Goal: Task Accomplishment & Management: Manage account settings

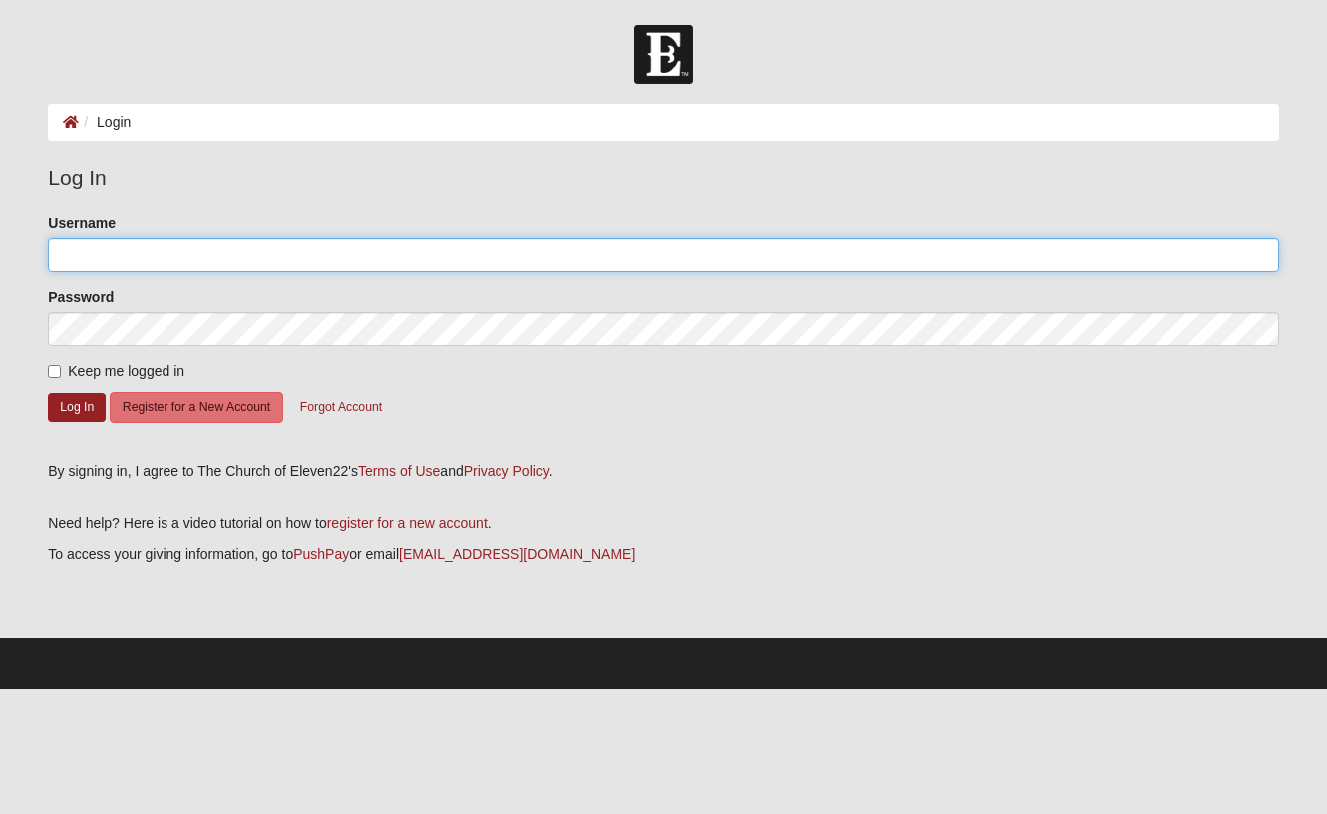
click at [140, 251] on input "Username" at bounding box center [663, 255] width 1231 height 34
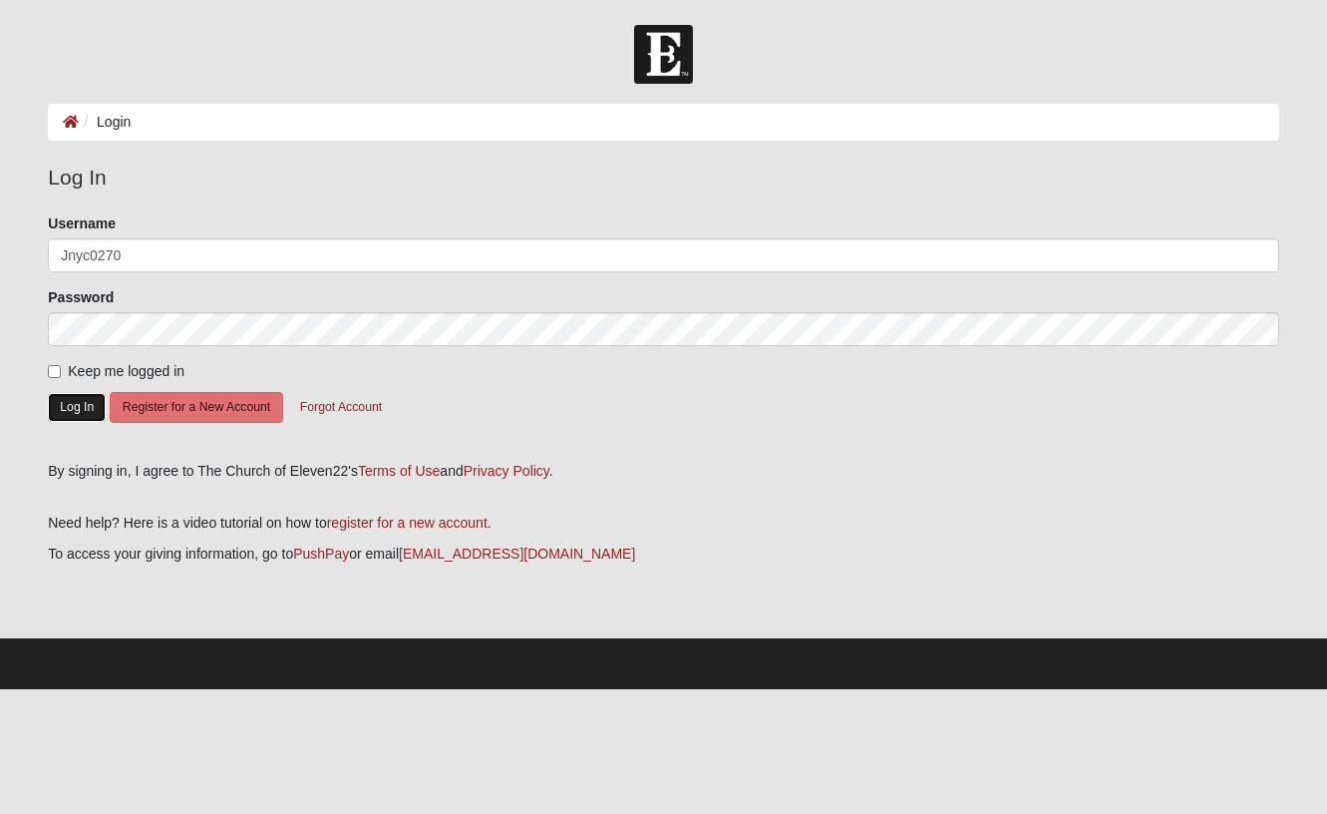
click at [78, 404] on button "Log In" at bounding box center [77, 407] width 58 height 29
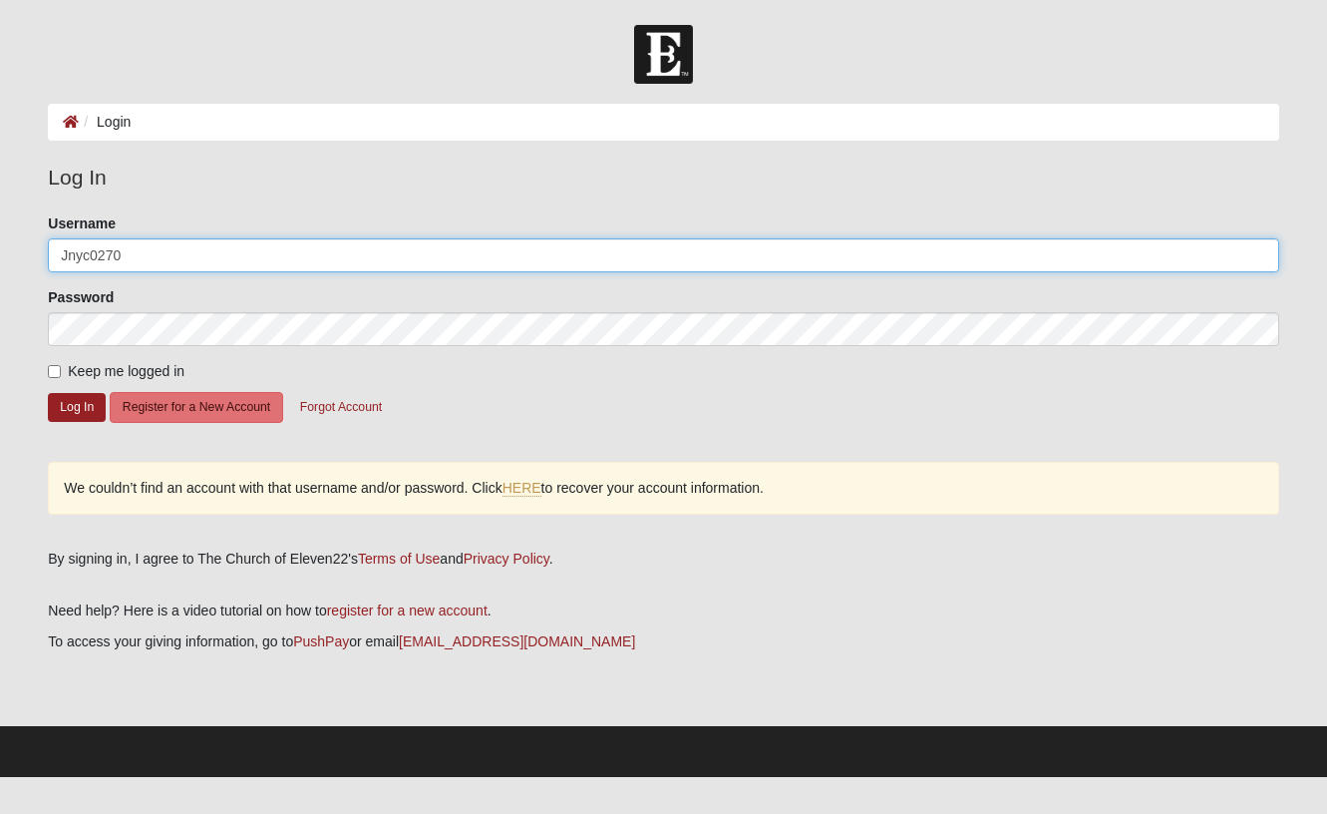
click at [97, 256] on input "Jnyc0270" at bounding box center [663, 255] width 1231 height 34
click at [98, 252] on input "Jnyc270" at bounding box center [663, 255] width 1231 height 34
click at [145, 253] on input "Jnyc2070" at bounding box center [663, 255] width 1231 height 34
type input "Jnyc20702"
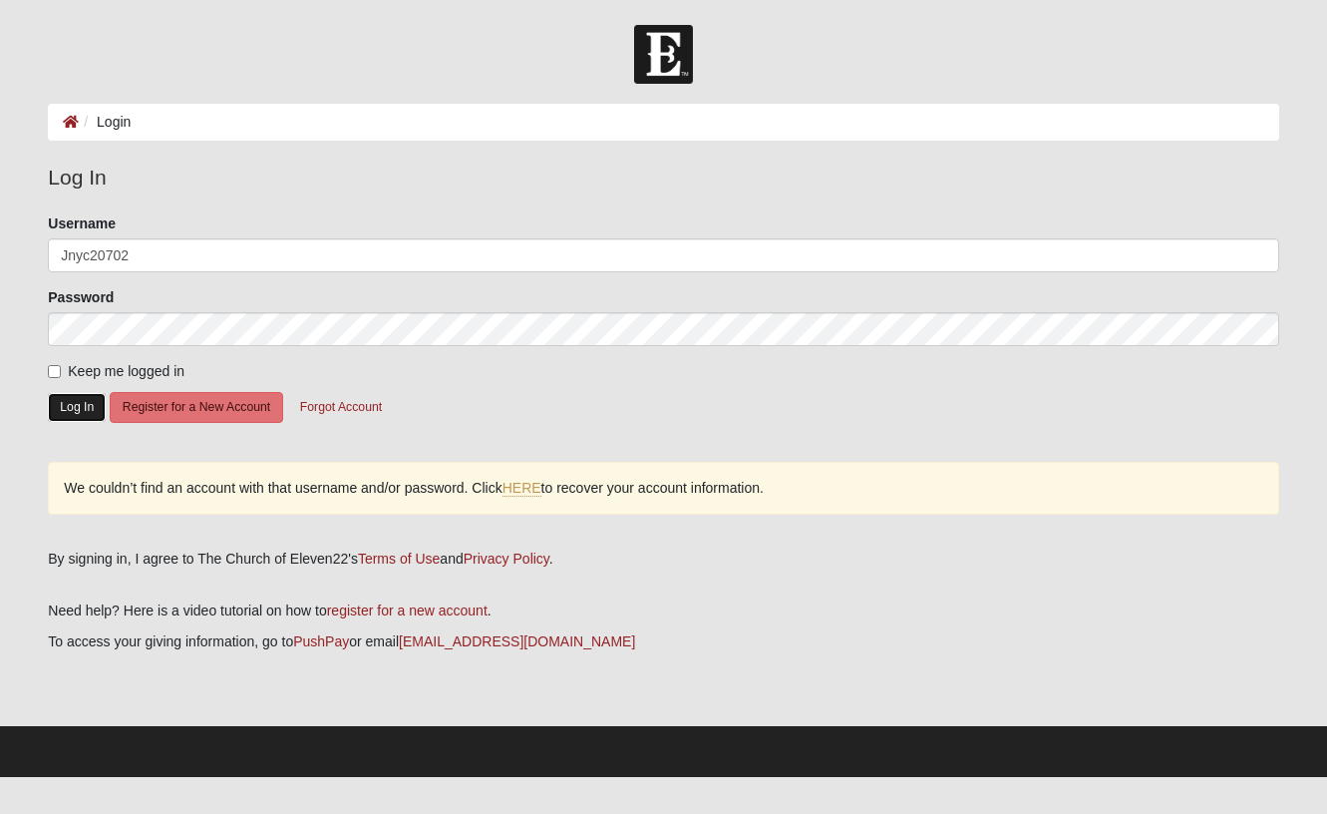
click at [74, 409] on button "Log In" at bounding box center [77, 407] width 58 height 29
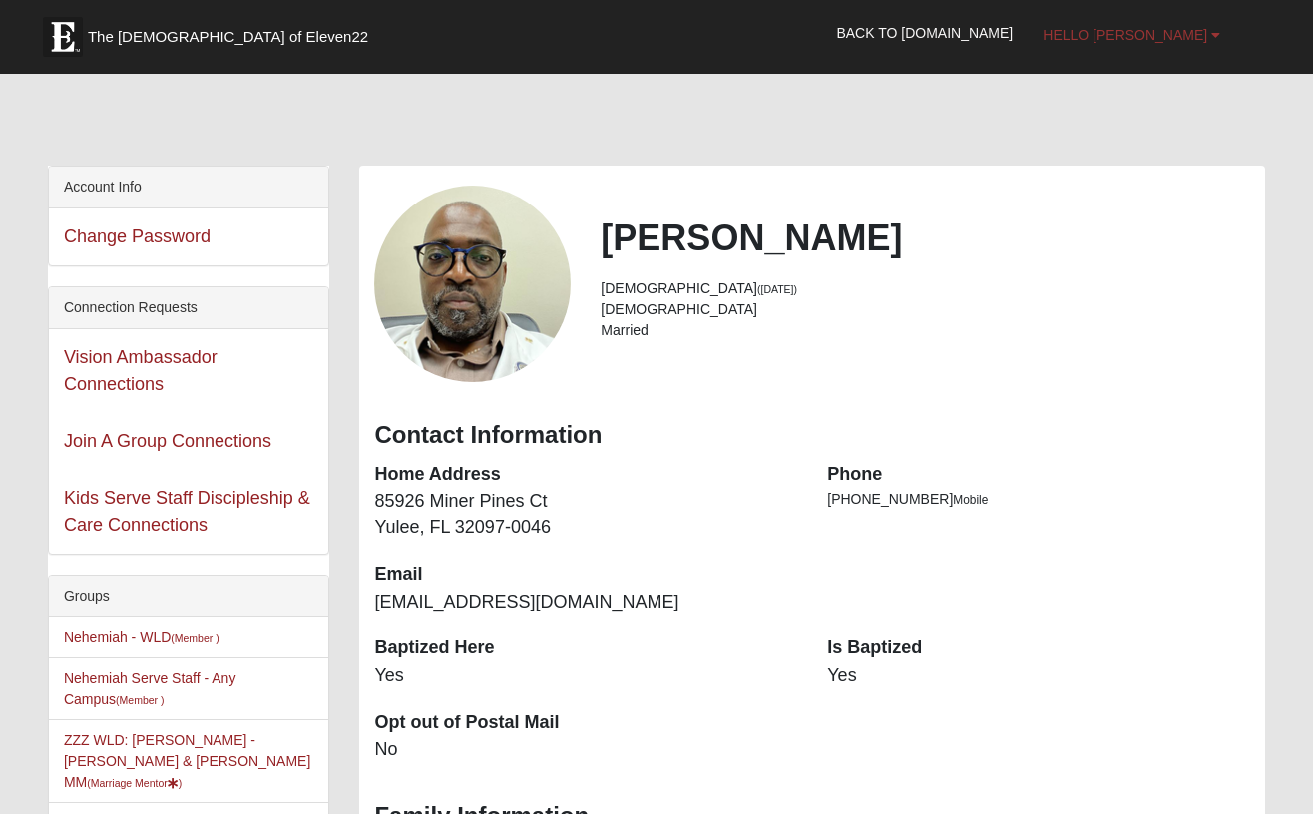
click at [1218, 33] on b at bounding box center [1215, 35] width 9 height 14
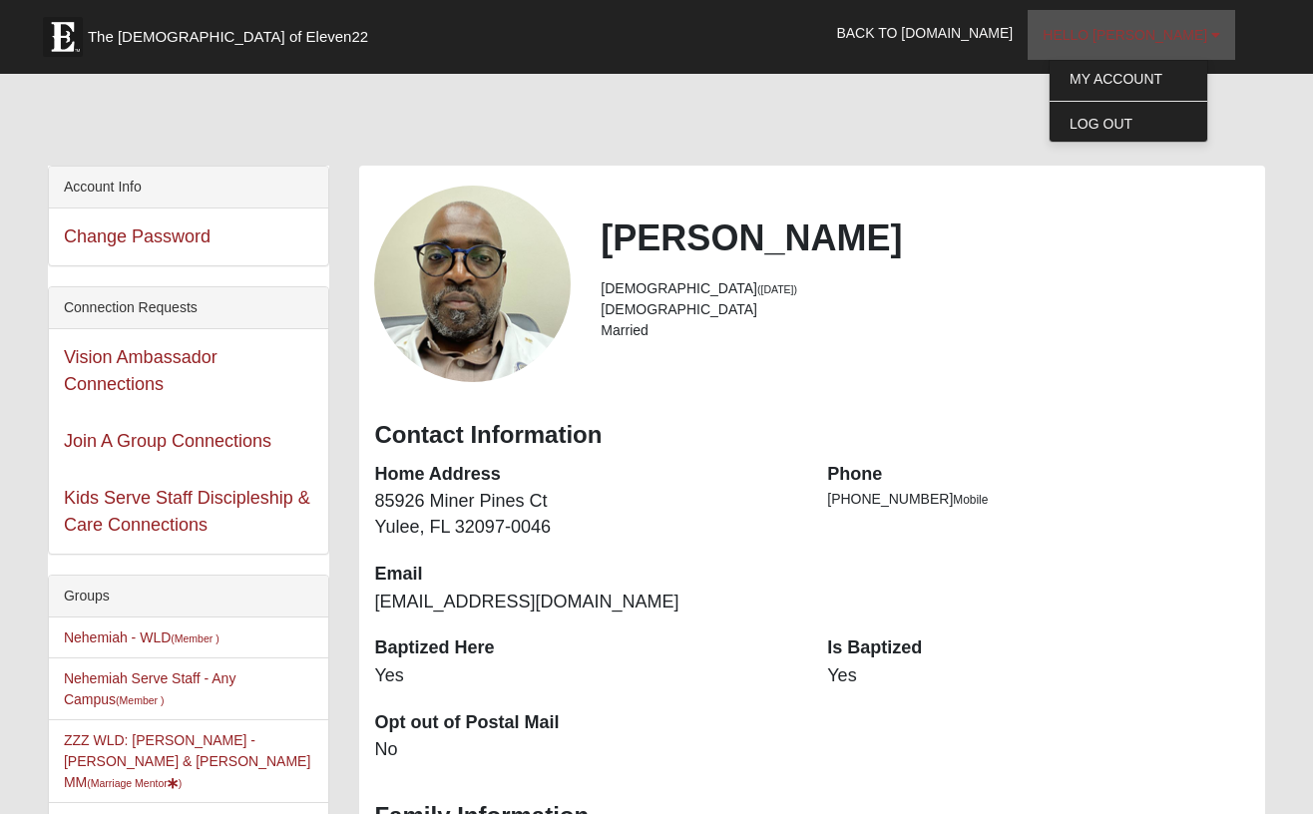
click at [1218, 33] on b at bounding box center [1215, 35] width 9 height 14
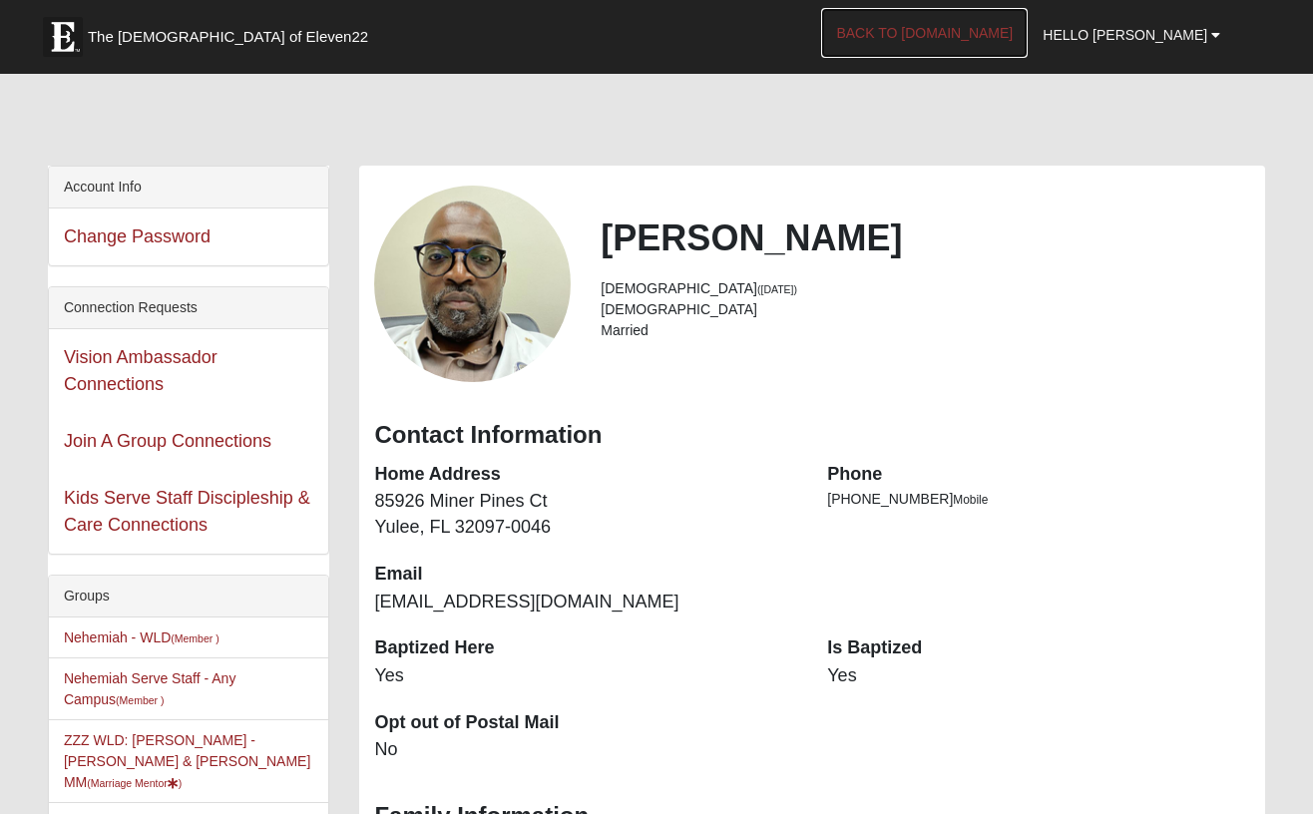
click at [1002, 28] on link "Back to COE22.com" at bounding box center [924, 33] width 206 height 50
click at [1216, 38] on b at bounding box center [1215, 35] width 9 height 14
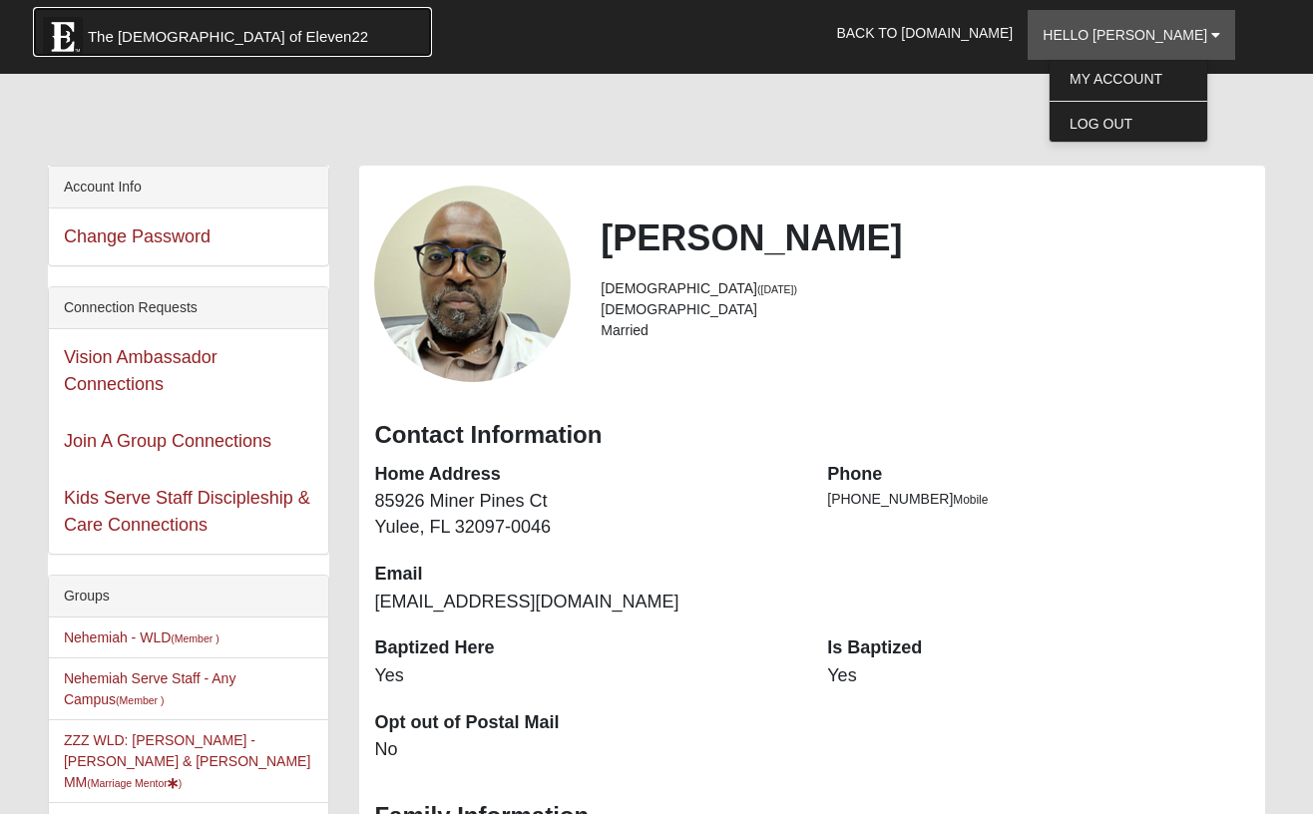
click at [209, 42] on span "The Church of Eleven22" at bounding box center [228, 37] width 280 height 20
